Goal: Navigation & Orientation: Find specific page/section

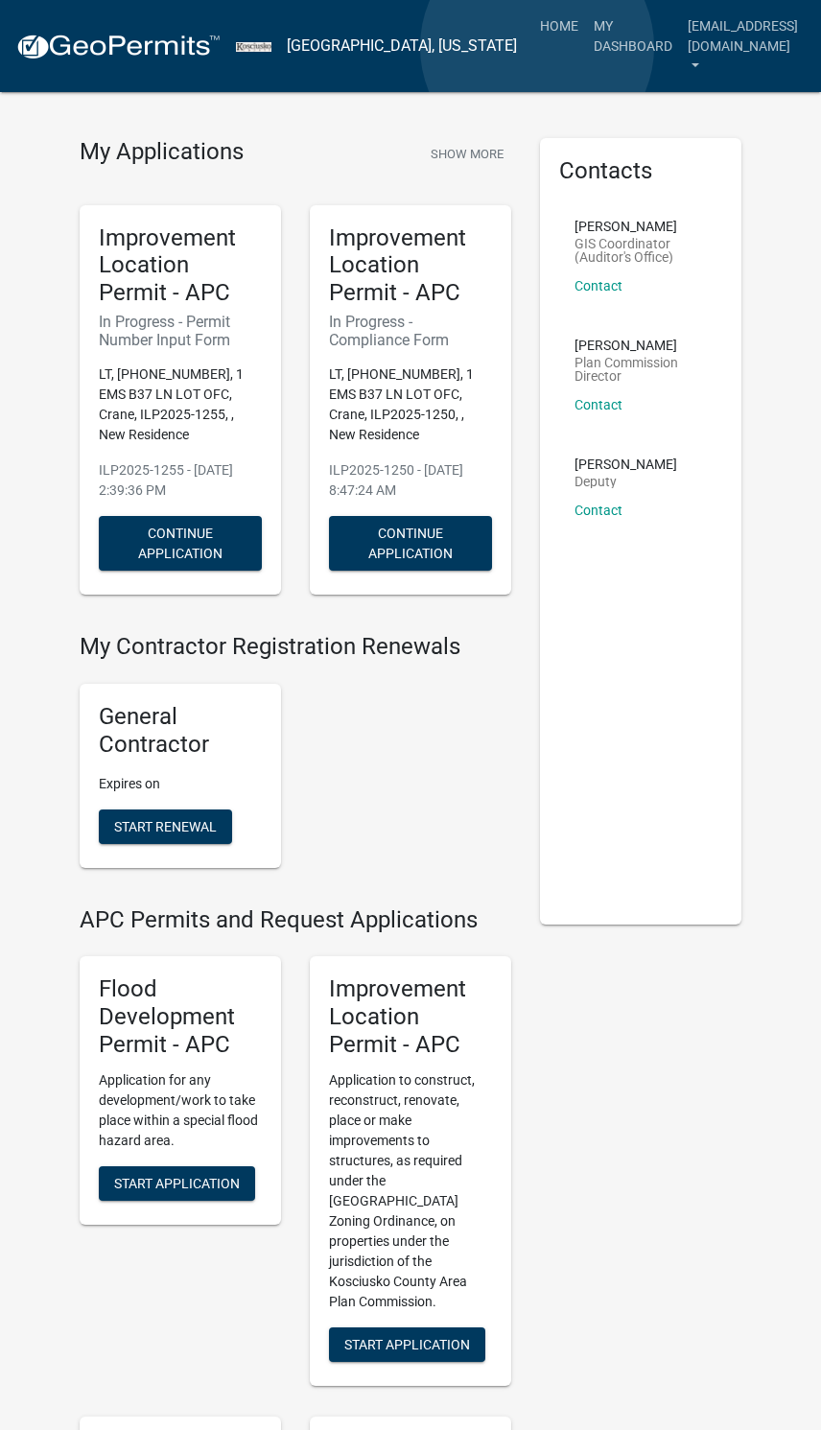
click at [586, 48] on link "My Dashboard" at bounding box center [633, 36] width 94 height 57
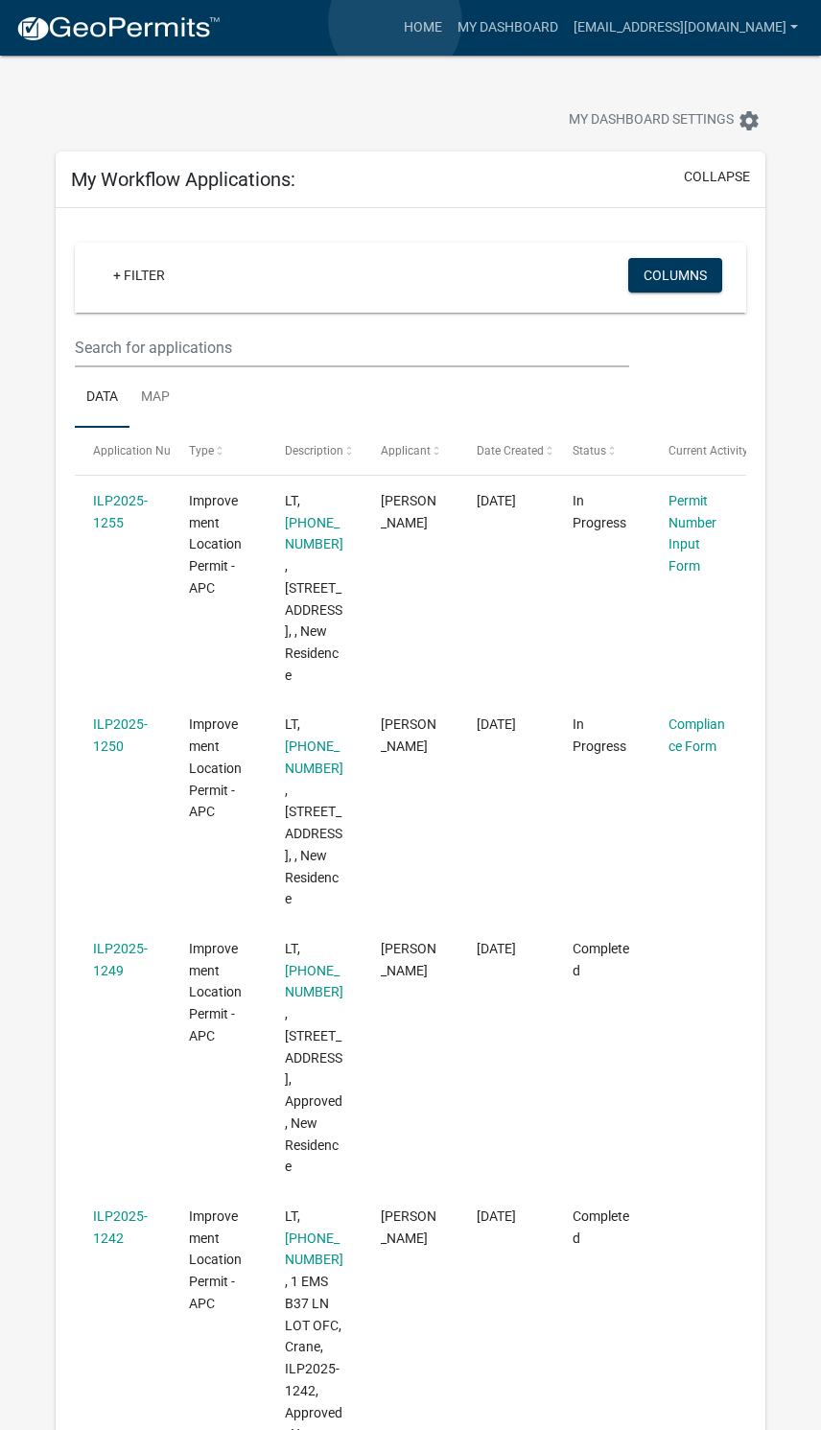
click at [396, 22] on link "Home" at bounding box center [423, 28] width 54 height 36
